Goal: Task Accomplishment & Management: Manage account settings

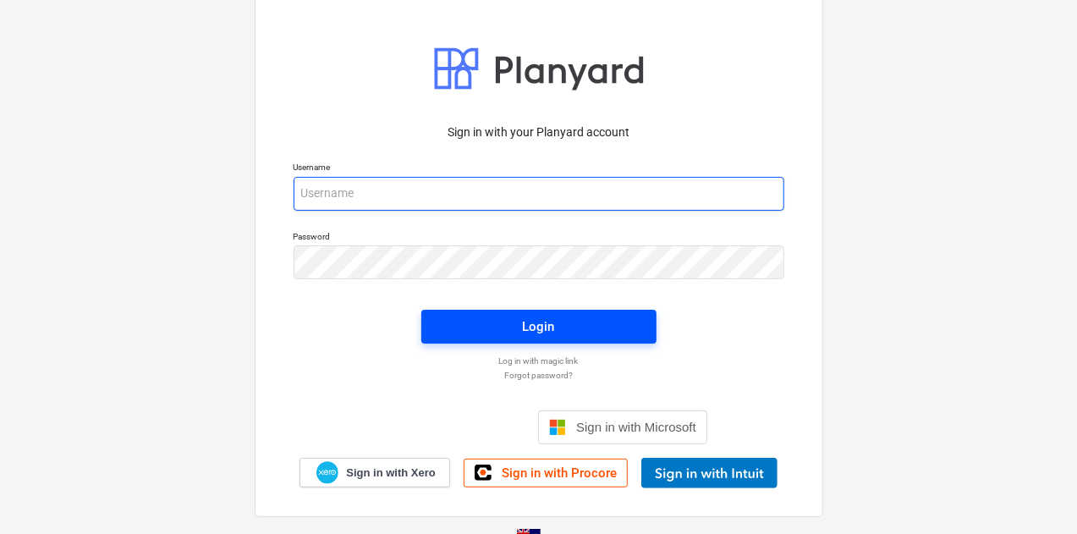
type input "[EMAIL_ADDRESS][DOMAIN_NAME]"
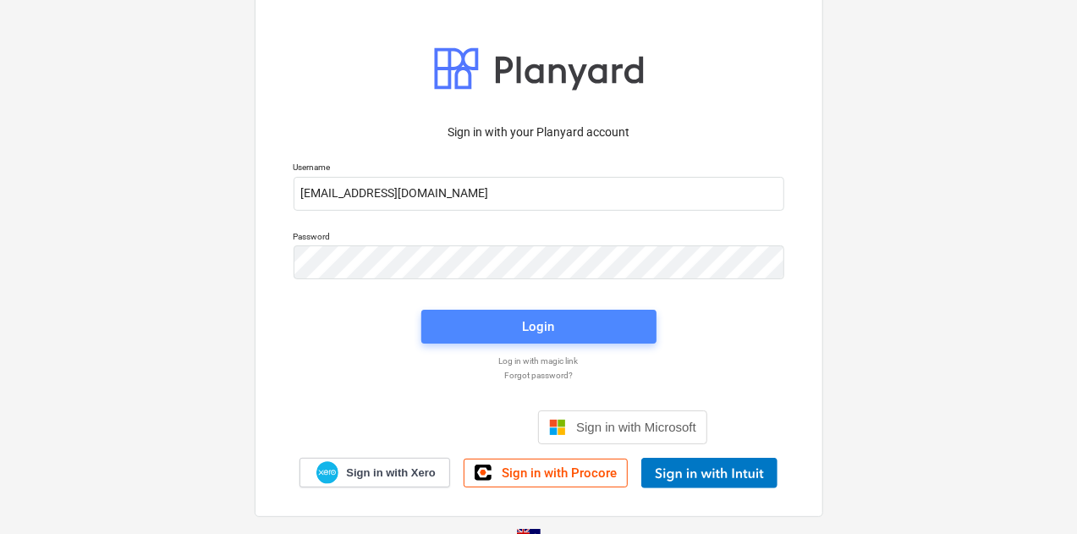
click at [540, 327] on div "Login" at bounding box center [539, 327] width 32 height 22
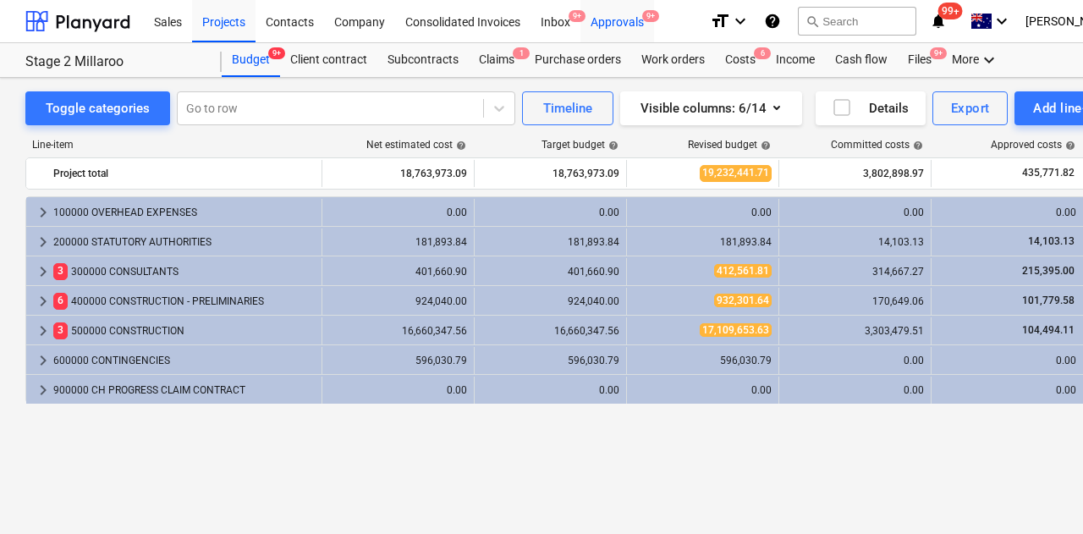
click at [603, 19] on div "Approvals 9+" at bounding box center [618, 20] width 74 height 43
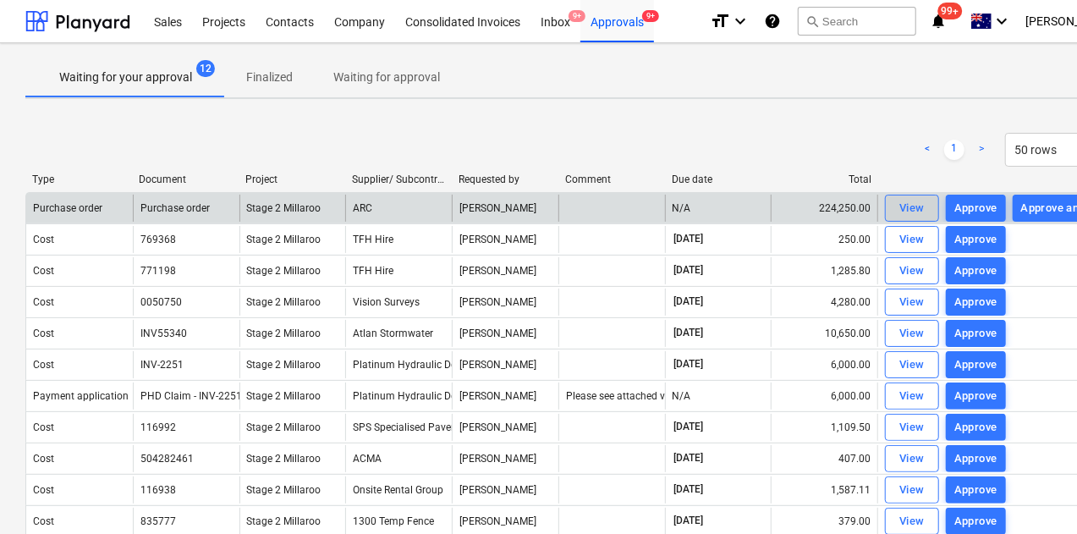
click at [906, 211] on div "View" at bounding box center [912, 208] width 25 height 19
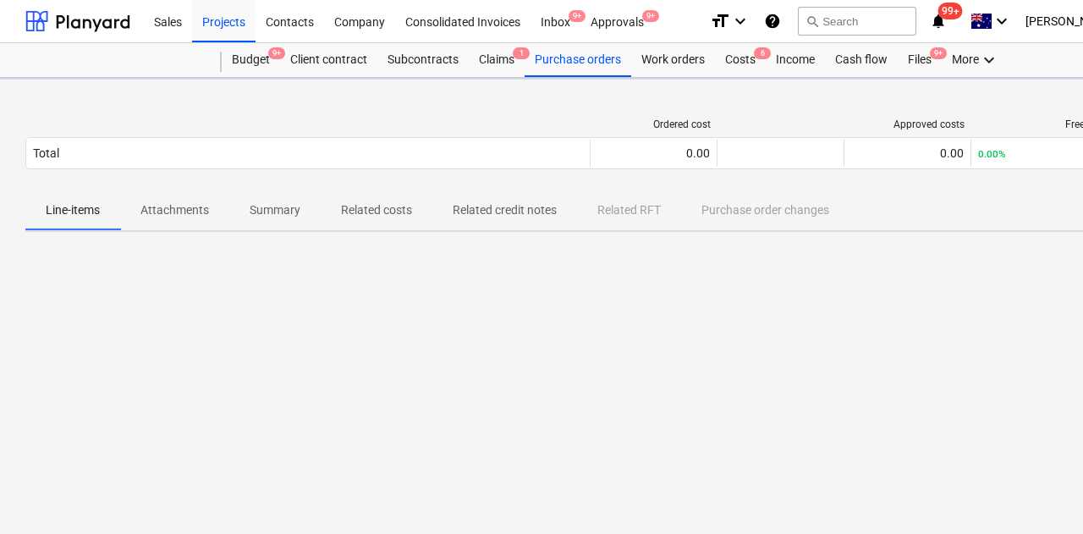
click at [906, 211] on div "Line-items Attachments Summary Related costs Related credit notes Related RFT P…" at bounding box center [578, 210] width 1107 height 41
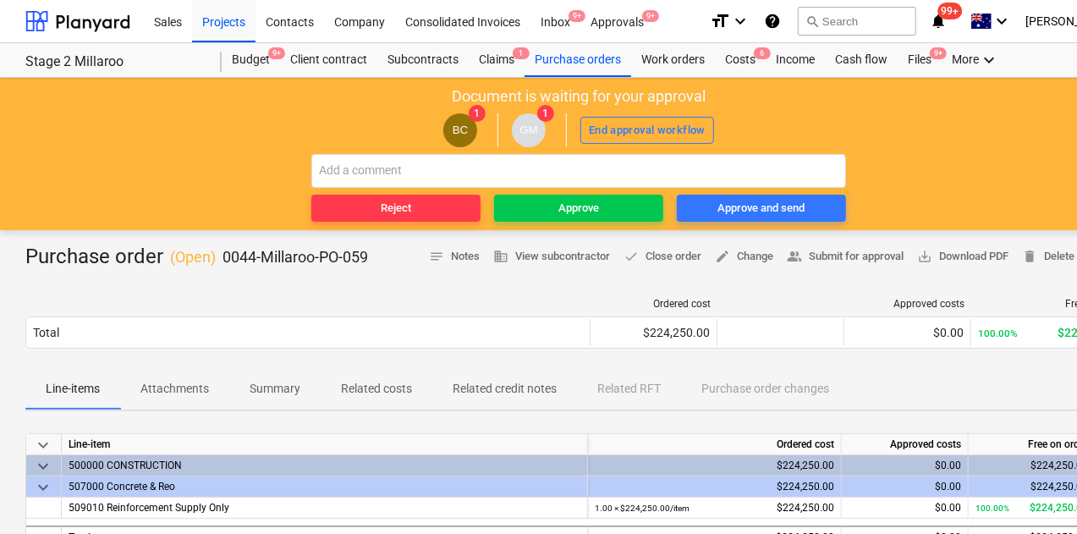
click at [176, 390] on p "Attachments" at bounding box center [174, 389] width 69 height 18
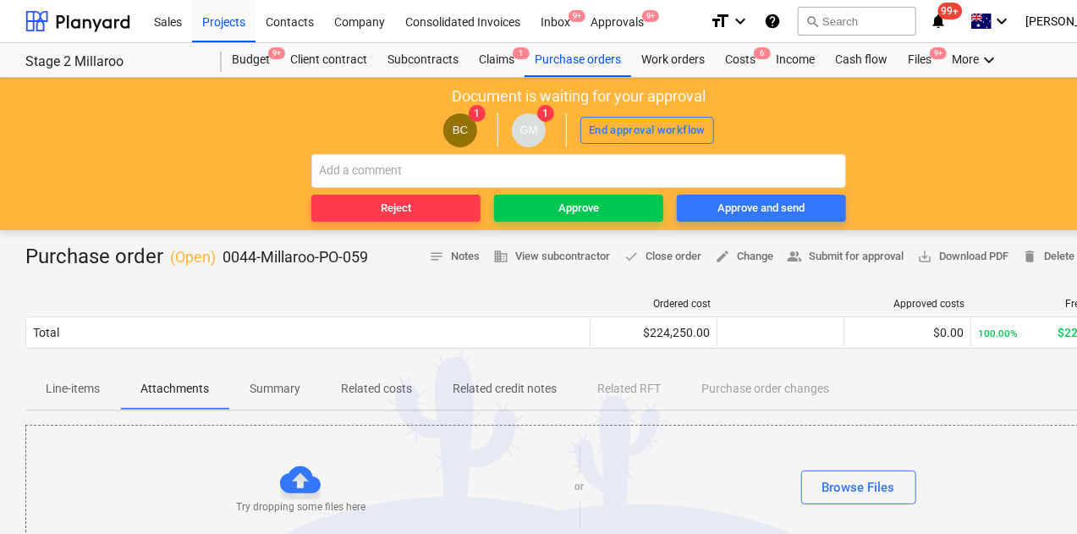
click at [159, 151] on div "BC 1 GM 1 End approval workflow" at bounding box center [578, 130] width 1141 height 47
drag, startPoint x: 159, startPoint y: 151, endPoint x: 227, endPoint y: 162, distance: 68.5
click at [227, 162] on div "Document is waiting for your approval BC 1 GM 1 End approval workflow Reject Ap…" at bounding box center [579, 154] width 1158 height 152
